Goal: Task Accomplishment & Management: Use online tool/utility

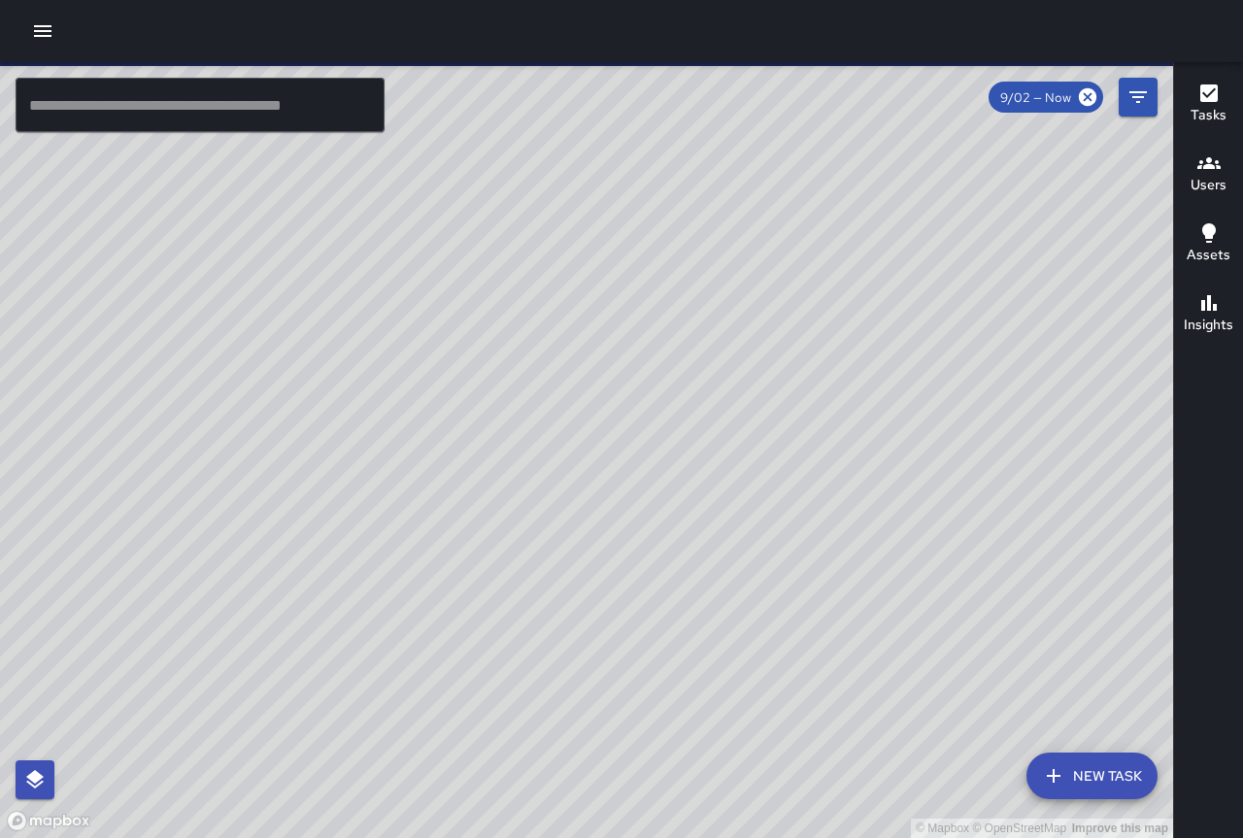
click at [39, 36] on icon "button" at bounding box center [42, 31] width 17 height 12
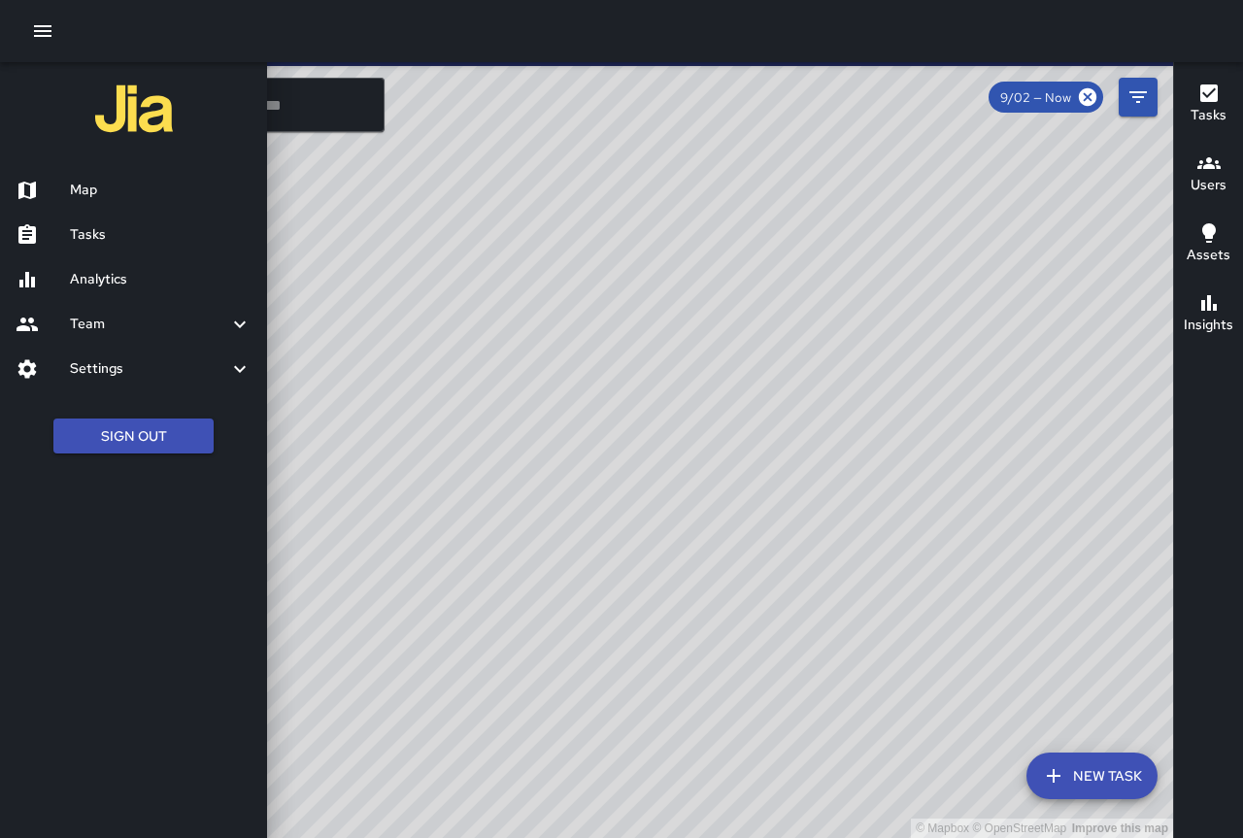
click at [47, 33] on icon "button" at bounding box center [42, 30] width 23 height 23
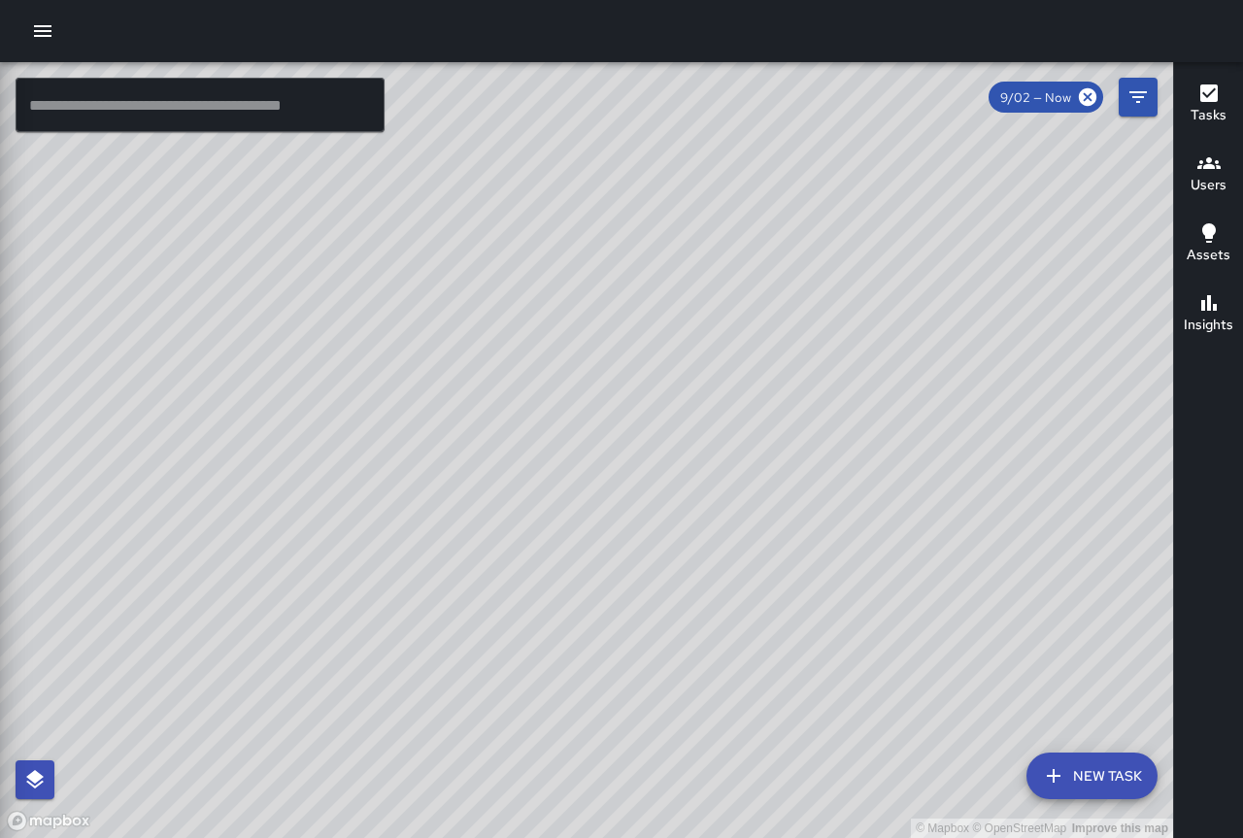
click at [39, 36] on icon "button" at bounding box center [42, 31] width 17 height 12
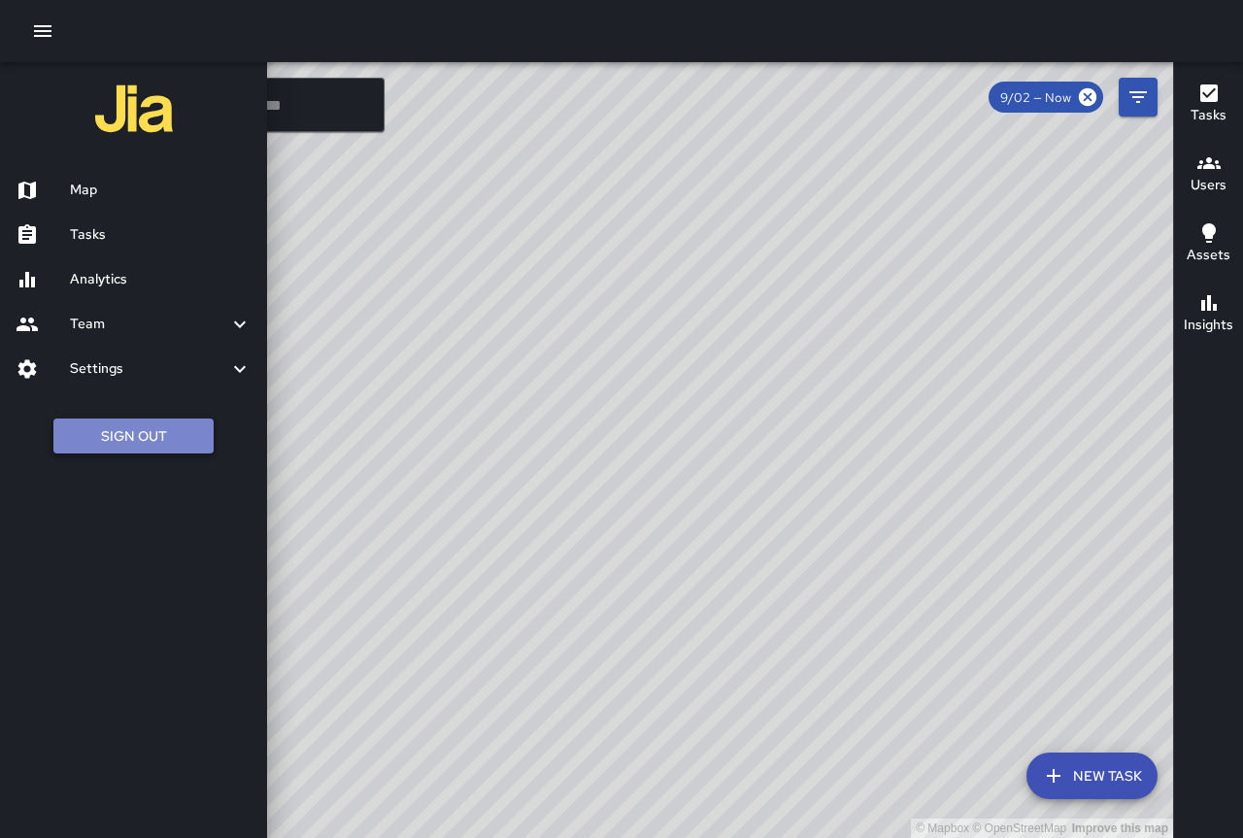
click at [148, 433] on button "Sign Out" at bounding box center [133, 437] width 160 height 36
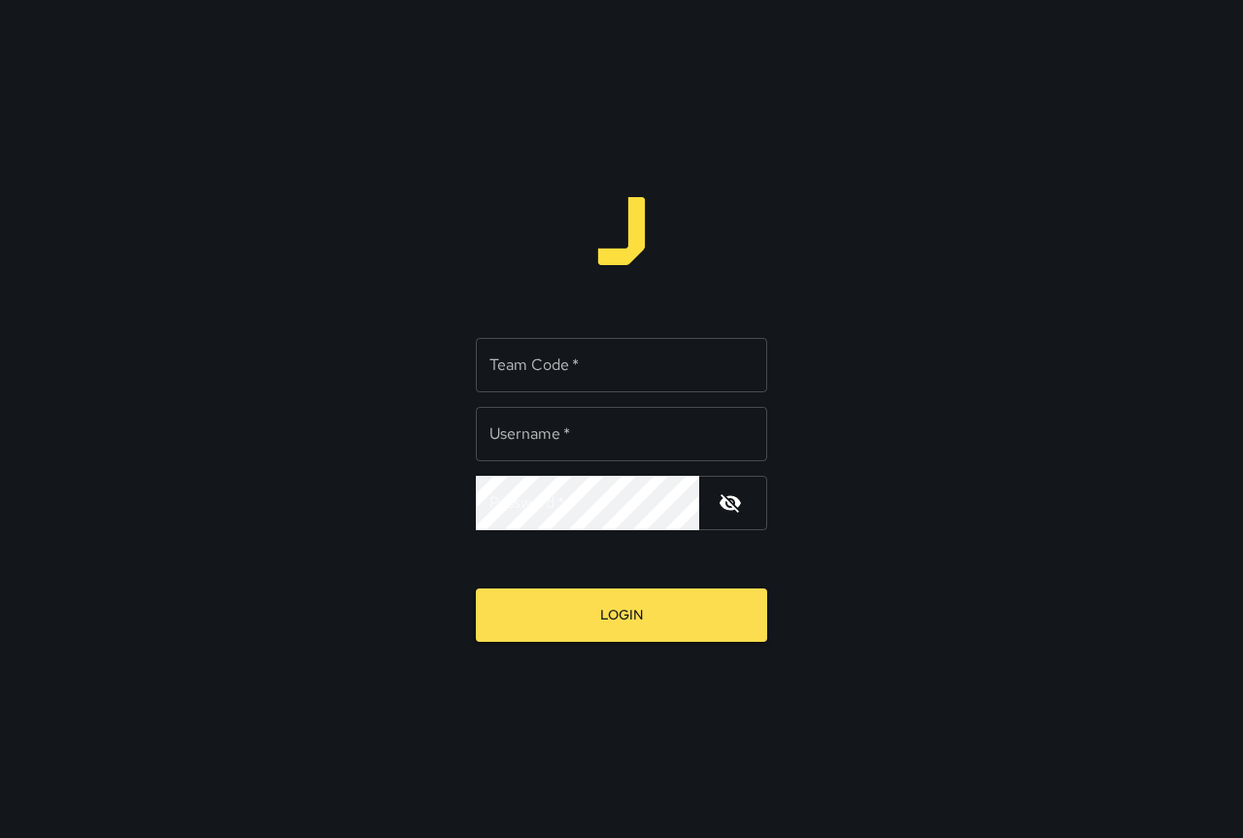
click at [595, 380] on input "Team Code   *" at bounding box center [621, 365] width 291 height 54
type input "*"
type input "****"
type input "*******"
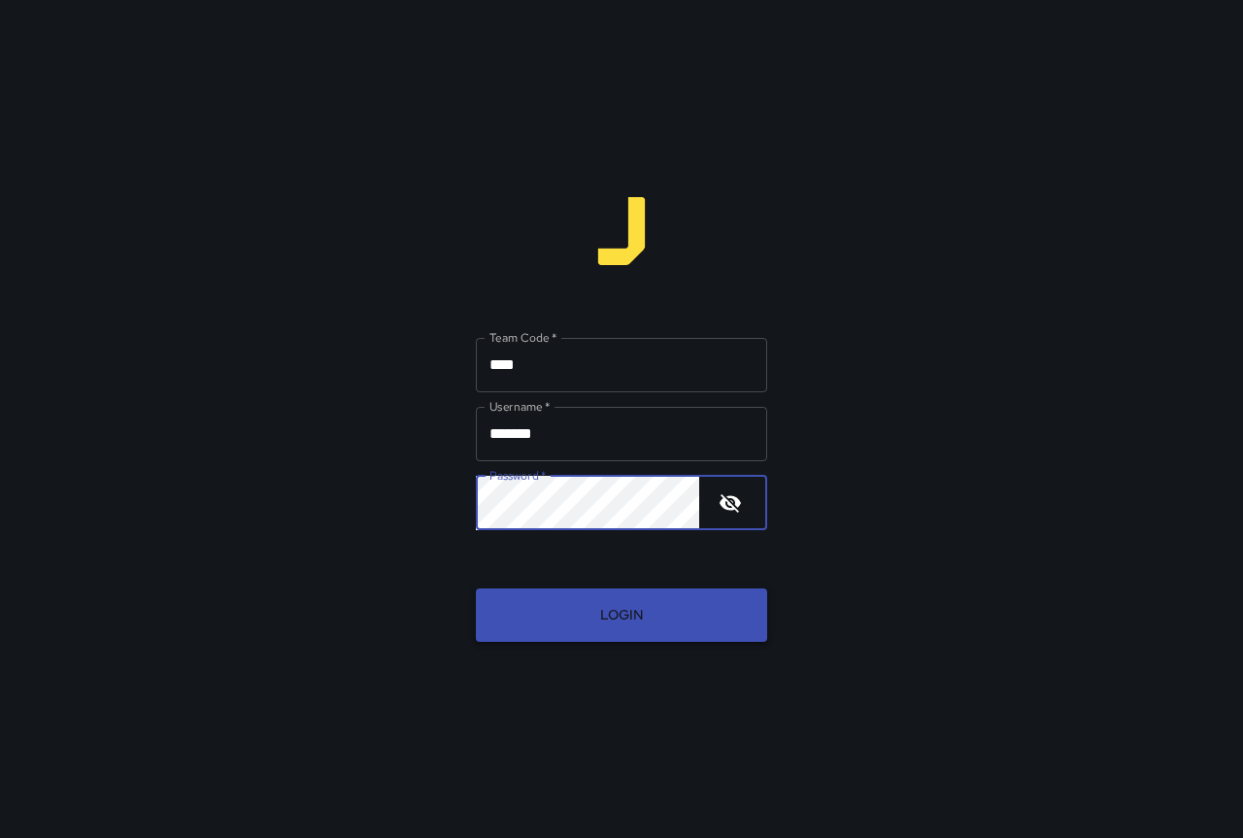
click at [655, 620] on button "Login" at bounding box center [621, 615] width 291 height 53
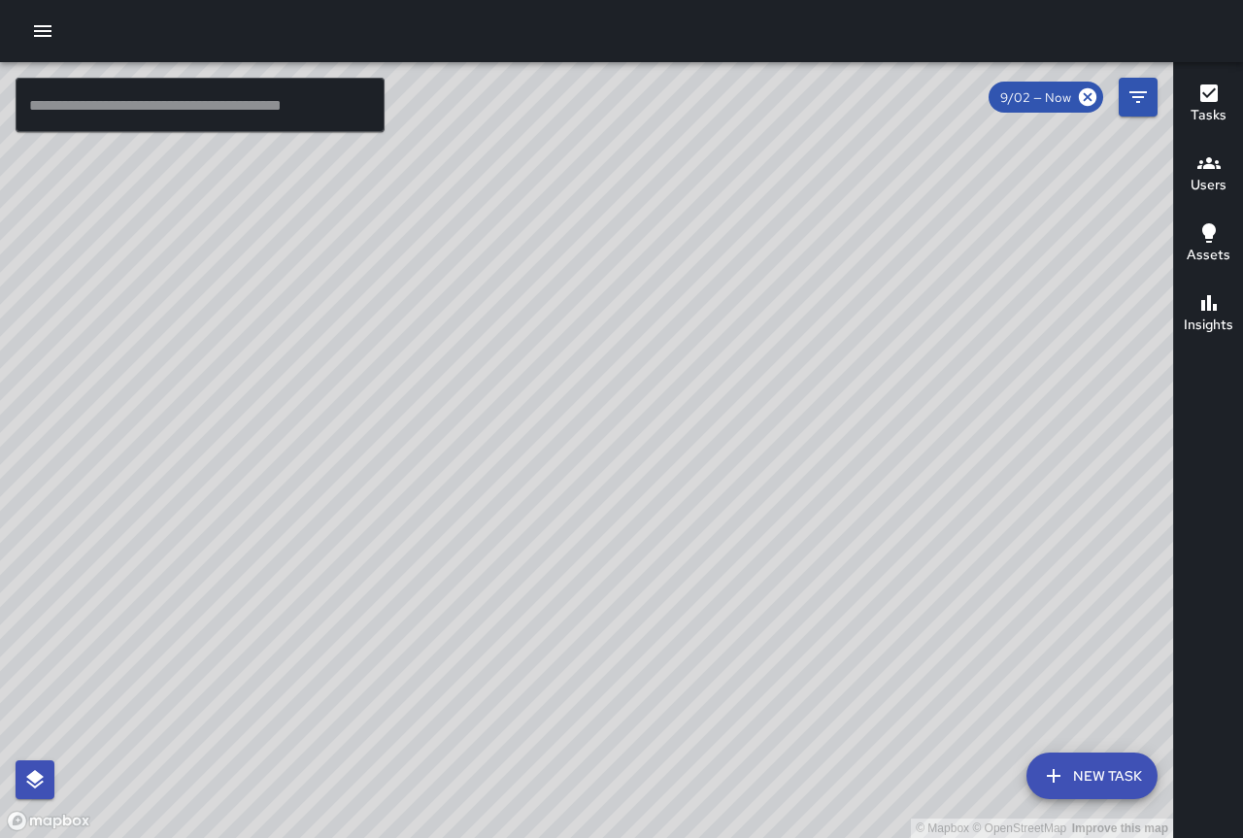
click at [46, 32] on icon "button" at bounding box center [42, 31] width 17 height 12
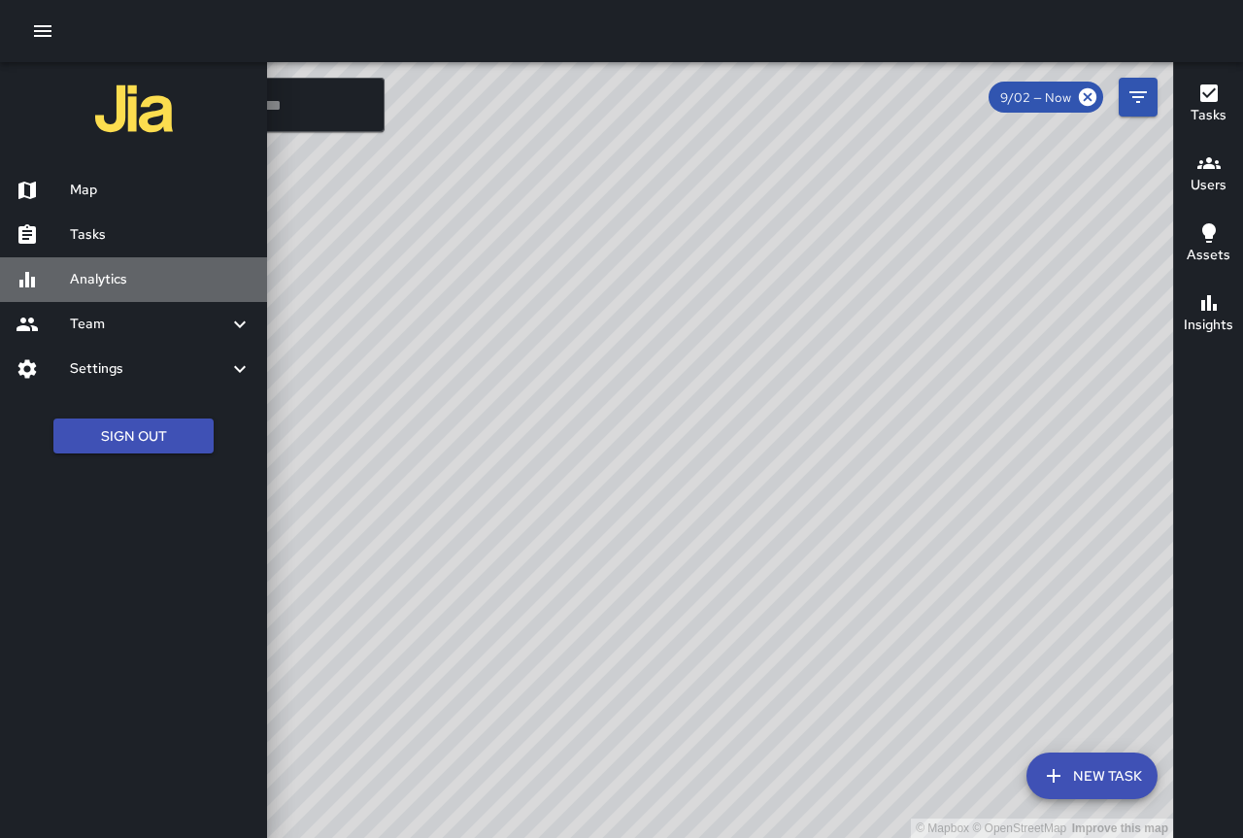
click at [149, 288] on h6 "Analytics" at bounding box center [161, 279] width 182 height 21
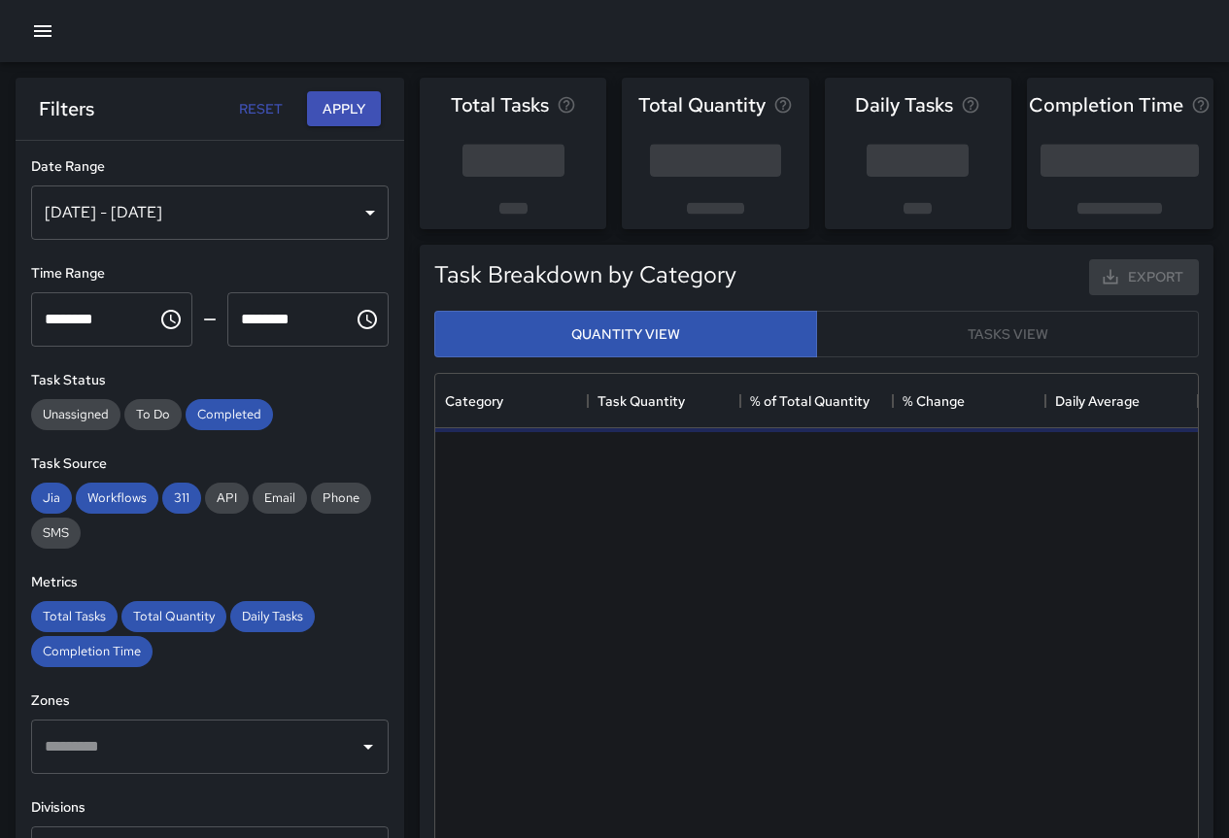
scroll to position [566, 748]
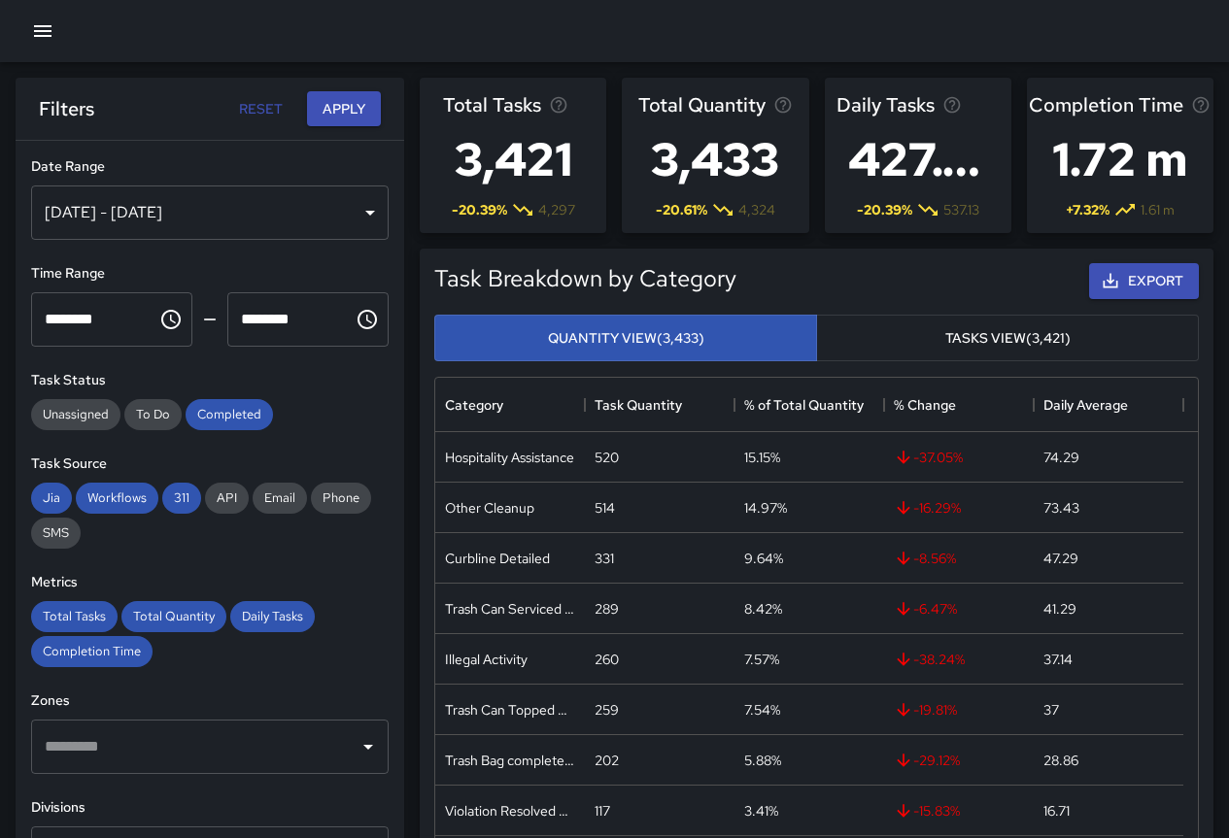
click at [897, 327] on button "Tasks View (3,421)" at bounding box center [1007, 339] width 383 height 48
